Goal: Task Accomplishment & Management: Complete application form

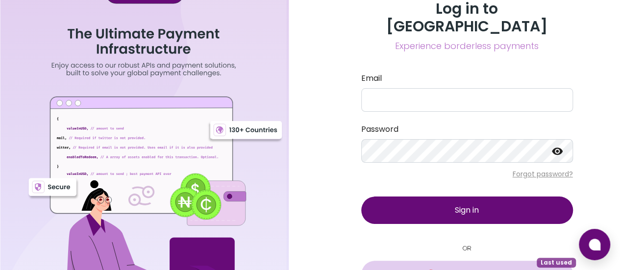
click at [435, 261] on button "Sign in with Google Last used" at bounding box center [467, 274] width 212 height 27
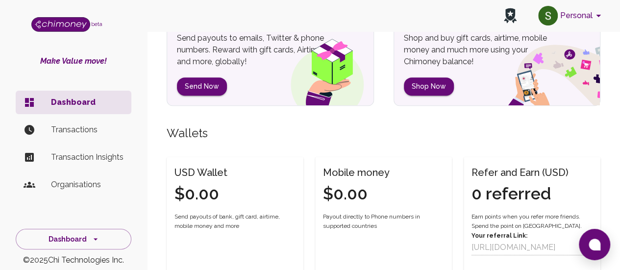
scroll to position [23, 0]
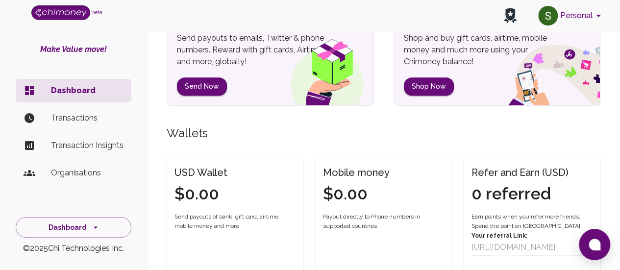
click at [80, 112] on p "Transactions" at bounding box center [87, 118] width 73 height 12
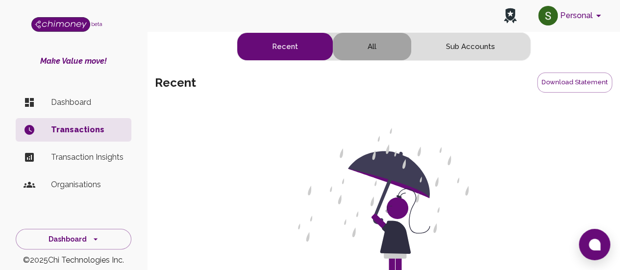
click at [376, 46] on button "All" at bounding box center [372, 46] width 78 height 27
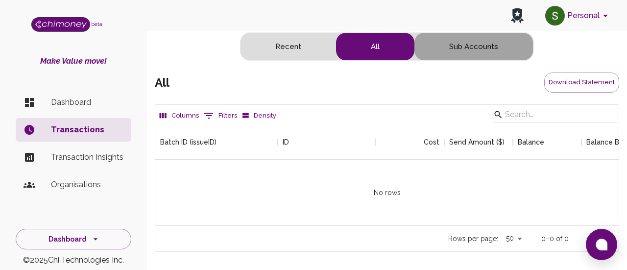
click at [480, 44] on button "Sub Accounts" at bounding box center [474, 46] width 119 height 27
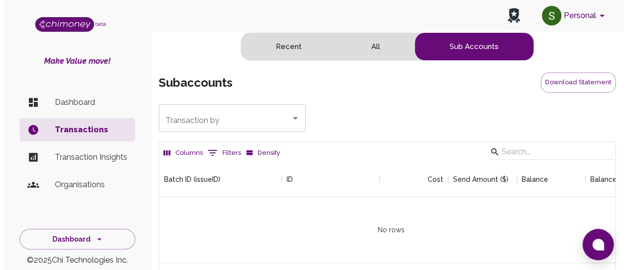
scroll to position [8, 8]
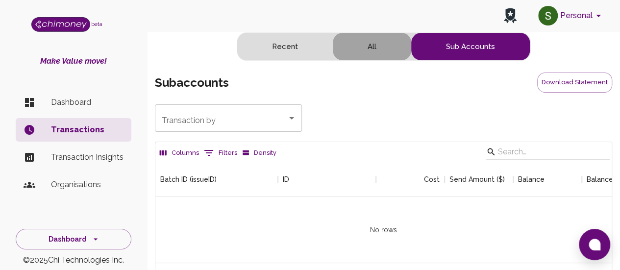
click at [353, 45] on button "All" at bounding box center [372, 46] width 78 height 27
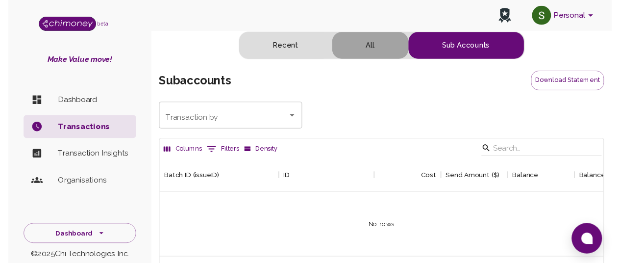
scroll to position [101, 456]
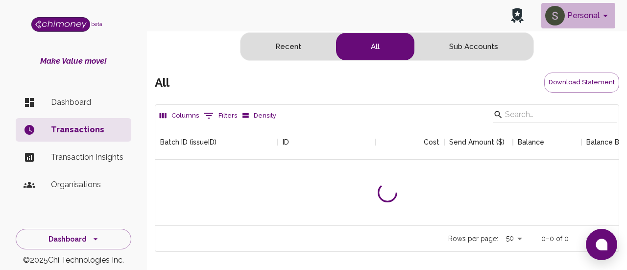
click at [586, 24] on button "Personal" at bounding box center [578, 15] width 74 height 25
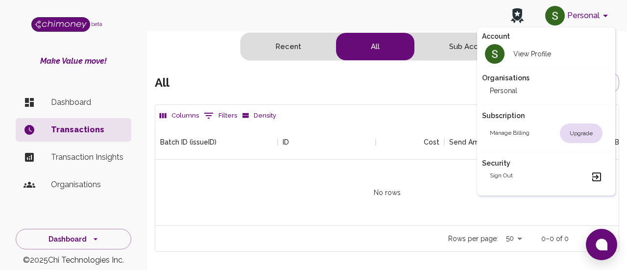
drag, startPoint x: 586, startPoint y: 24, endPoint x: 436, endPoint y: 15, distance: 150.2
click at [436, 15] on div at bounding box center [313, 135] width 627 height 270
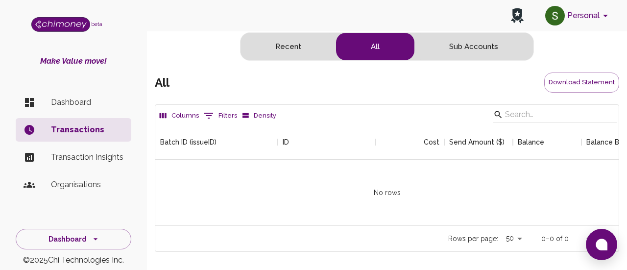
click at [436, 15] on body "Personal beta Make Value move! Dashboard Transactions Transaction Insights Orga…" at bounding box center [313, 135] width 627 height 270
click at [60, 163] on p "Transaction Insights" at bounding box center [87, 157] width 73 height 12
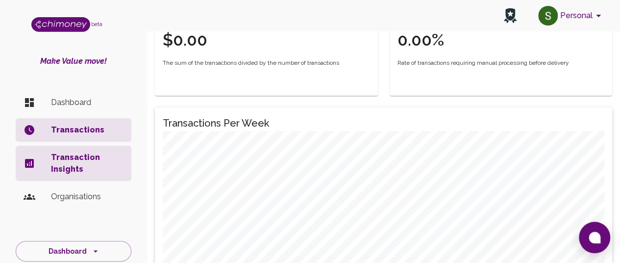
scroll to position [196, 0]
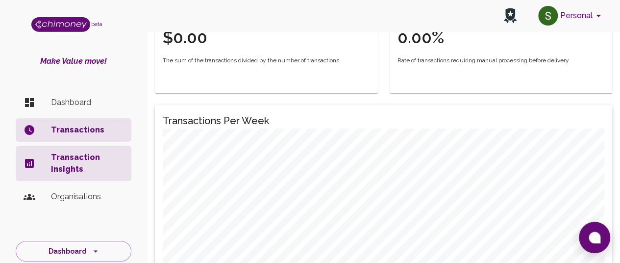
click at [57, 196] on p "Organisations" at bounding box center [87, 197] width 73 height 12
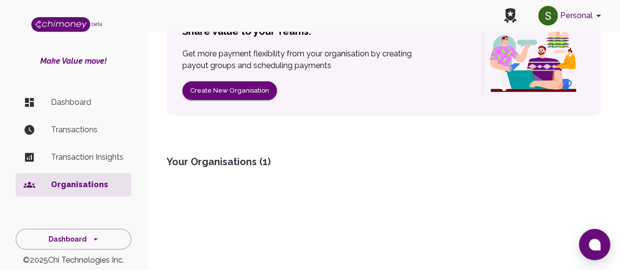
scroll to position [114, 0]
click at [216, 162] on div "Your Organisations ( 1 )" at bounding box center [384, 161] width 434 height 14
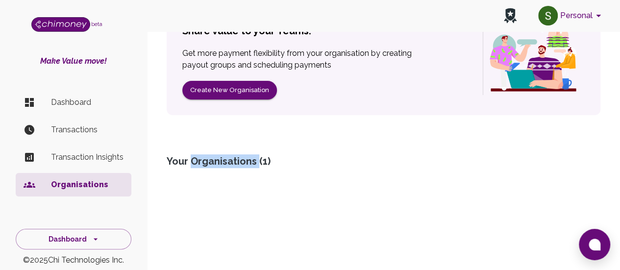
click at [216, 162] on div "Your Organisations ( 1 )" at bounding box center [384, 161] width 434 height 14
click at [309, 178] on div "Organisations Share value to your Teams. Get more payment flexibility from your…" at bounding box center [383, 90] width 457 height 296
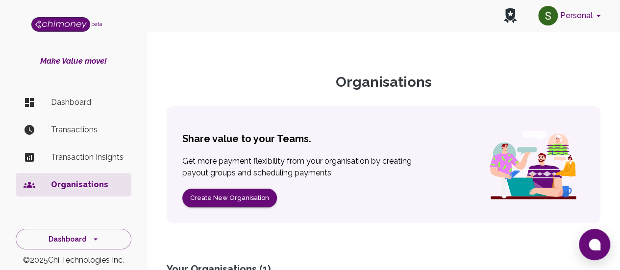
scroll to position [0, 0]
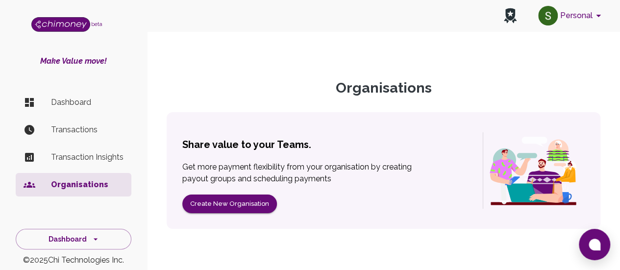
click at [79, 98] on p "Dashboard" at bounding box center [87, 103] width 73 height 12
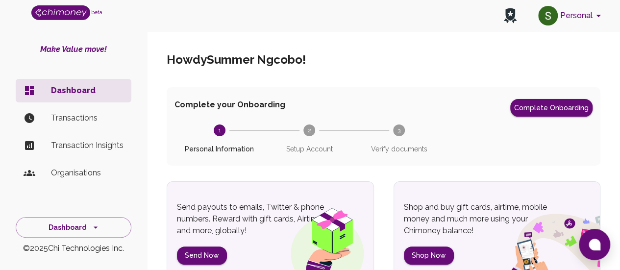
scroll to position [23, 0]
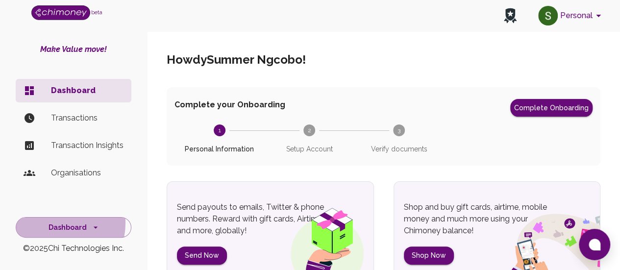
click at [54, 223] on button "Dashboard" at bounding box center [74, 227] width 116 height 21
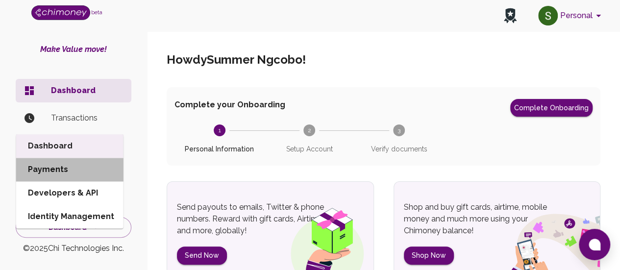
click at [51, 158] on li "Payments" at bounding box center [69, 170] width 107 height 24
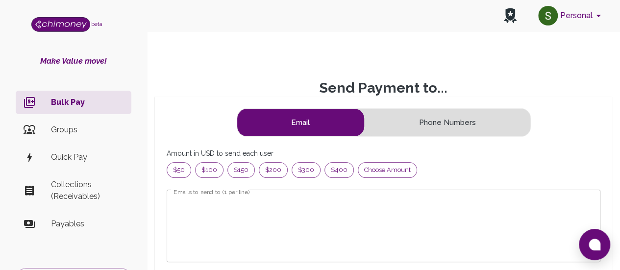
scroll to position [119, 410]
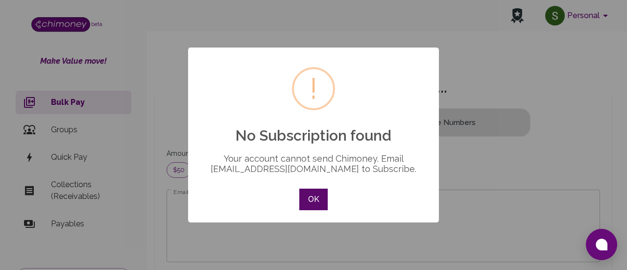
click at [308, 201] on button "OK" at bounding box center [313, 200] width 28 height 22
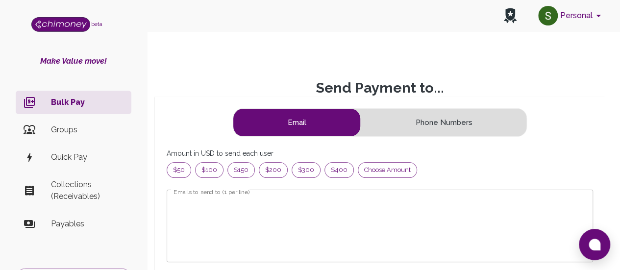
scroll to position [8, 8]
click at [80, 200] on p "Collections (Receivables)" at bounding box center [87, 191] width 73 height 24
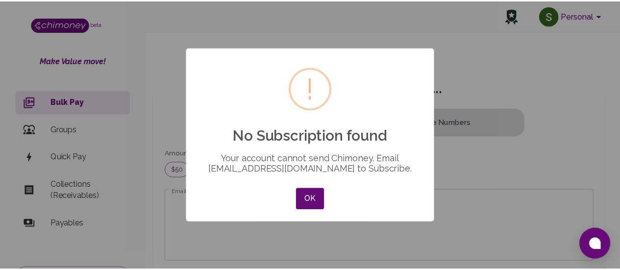
scroll to position [119, 410]
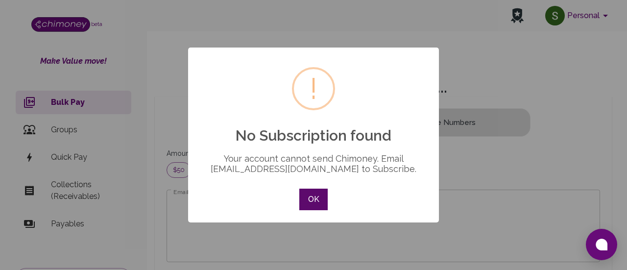
click at [310, 201] on button "OK" at bounding box center [313, 200] width 28 height 22
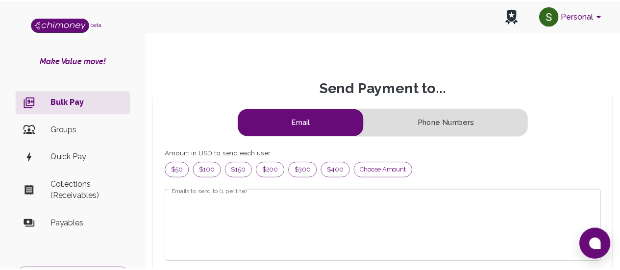
scroll to position [8, 8]
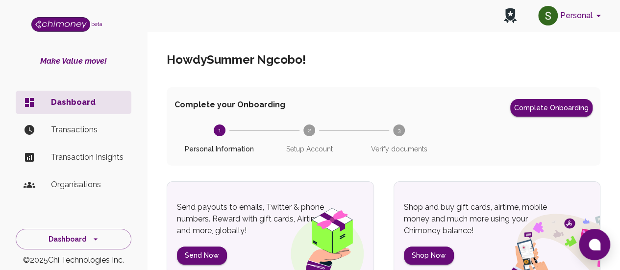
click at [310, 134] on text "2" at bounding box center [308, 130] width 3 height 7
click at [60, 131] on p "Transactions" at bounding box center [87, 130] width 73 height 12
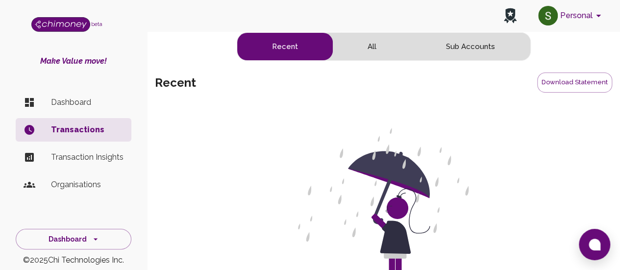
click at [64, 106] on p "Dashboard" at bounding box center [87, 103] width 73 height 12
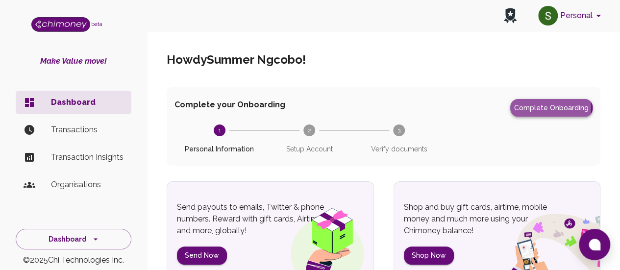
click at [528, 106] on button "Complete Onboarding" at bounding box center [551, 108] width 82 height 18
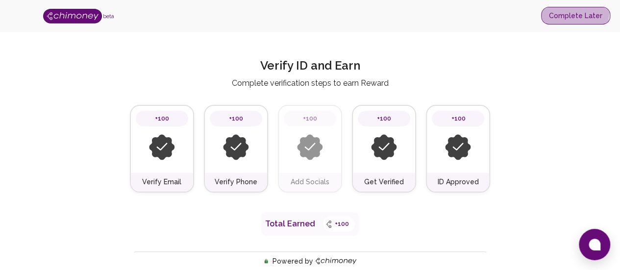
click at [565, 12] on button "Complete Later" at bounding box center [575, 16] width 69 height 18
